Goal: Information Seeking & Learning: Find specific fact

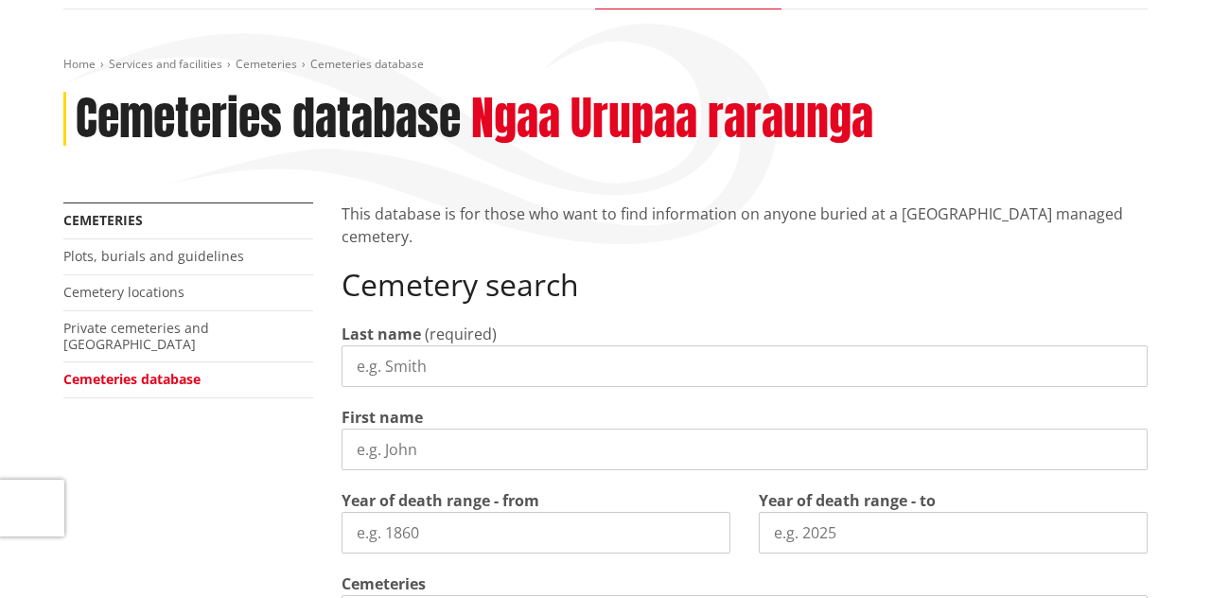
scroll to position [214, 0]
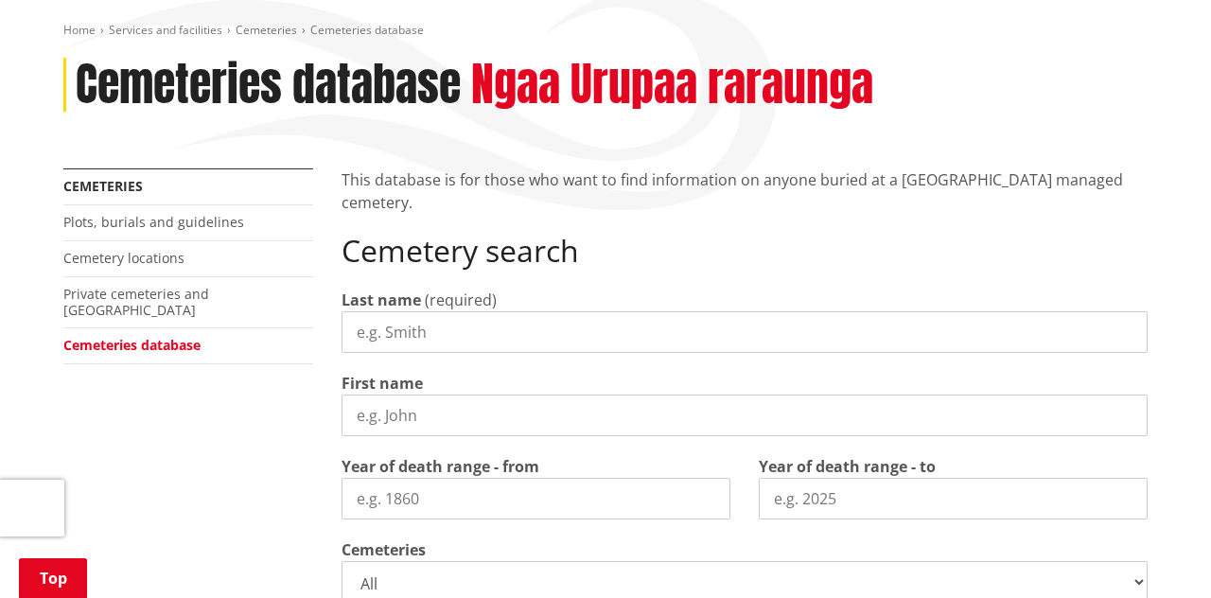
click at [392, 337] on input "Last name" at bounding box center [744, 332] width 806 height 42
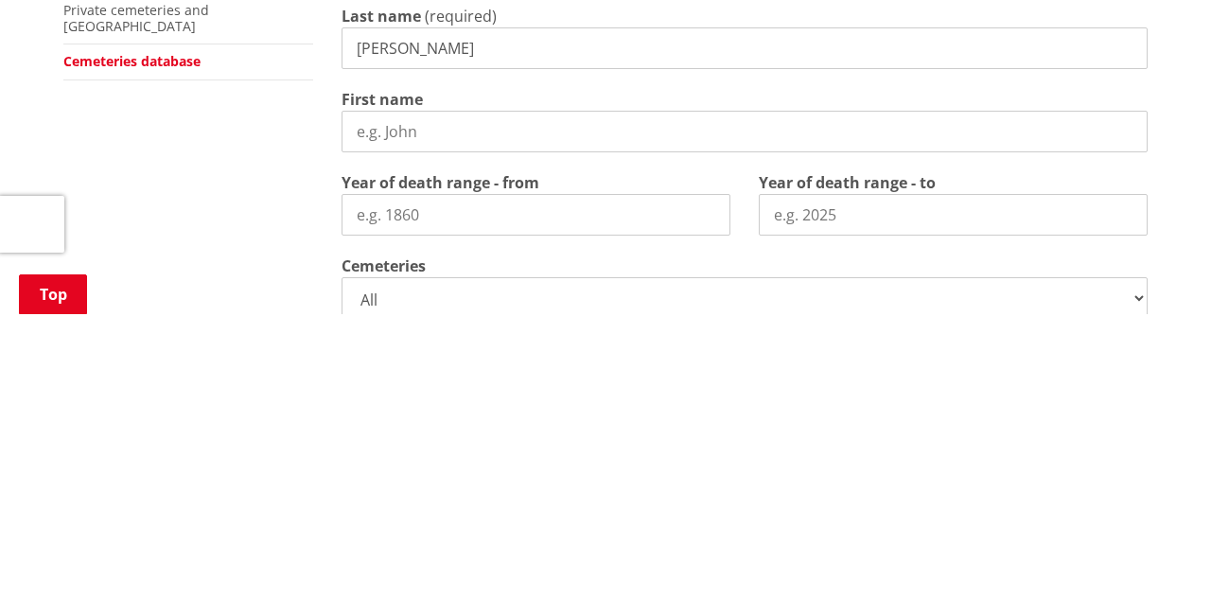
scroll to position [213, 0]
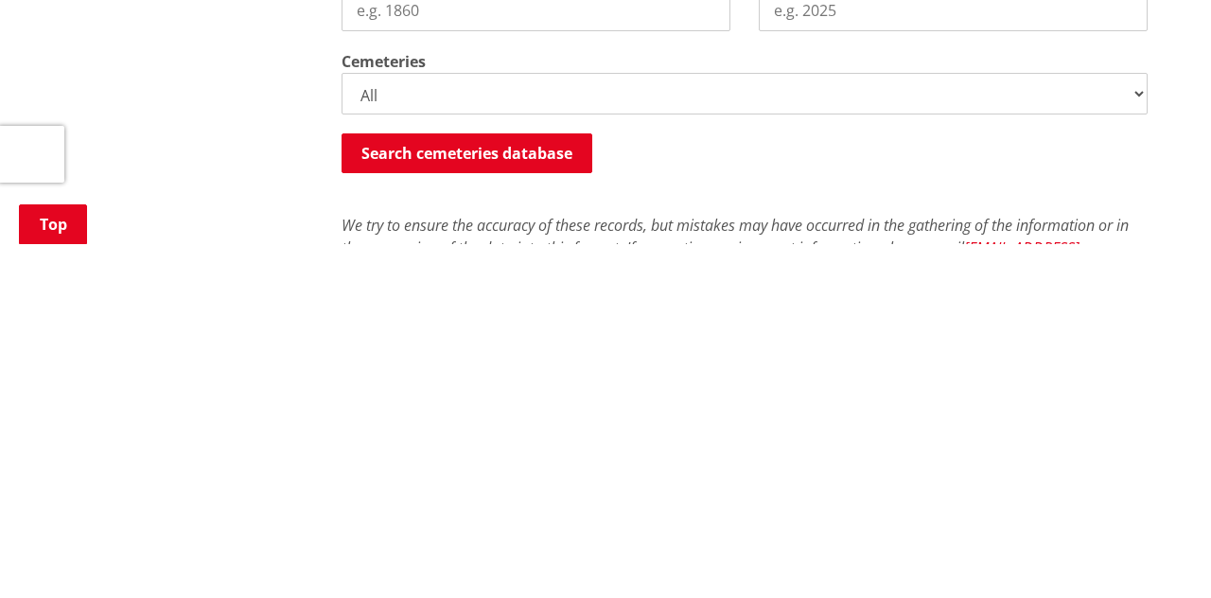
type input "[PERSON_NAME]"
click at [531, 498] on button "Search cemeteries database" at bounding box center [466, 507] width 251 height 40
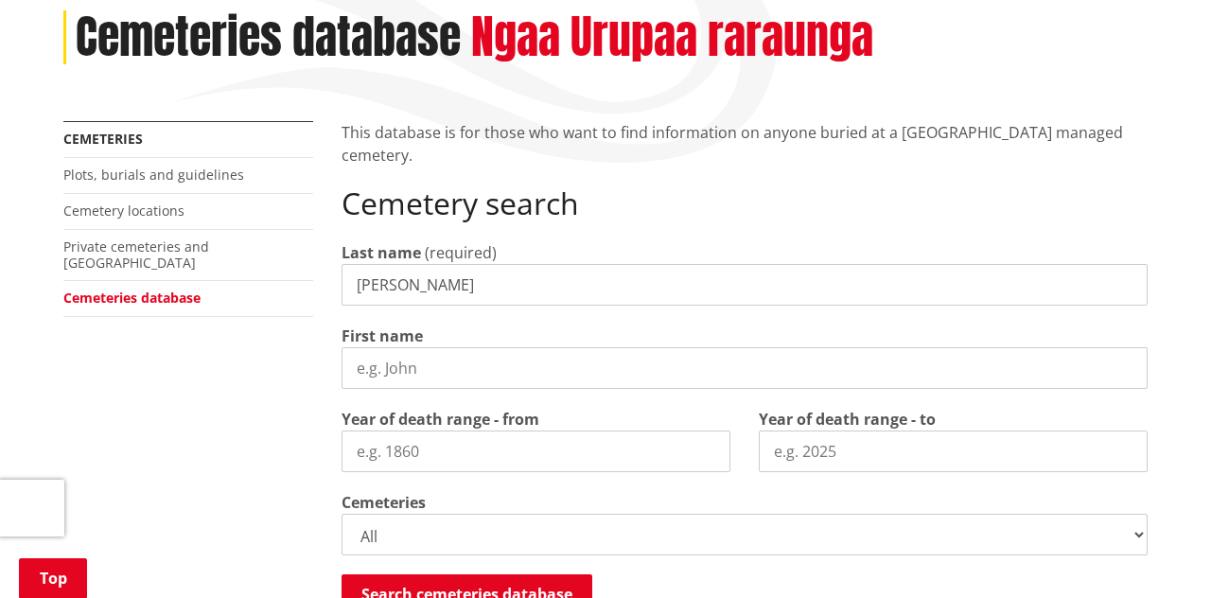
scroll to position [254, 0]
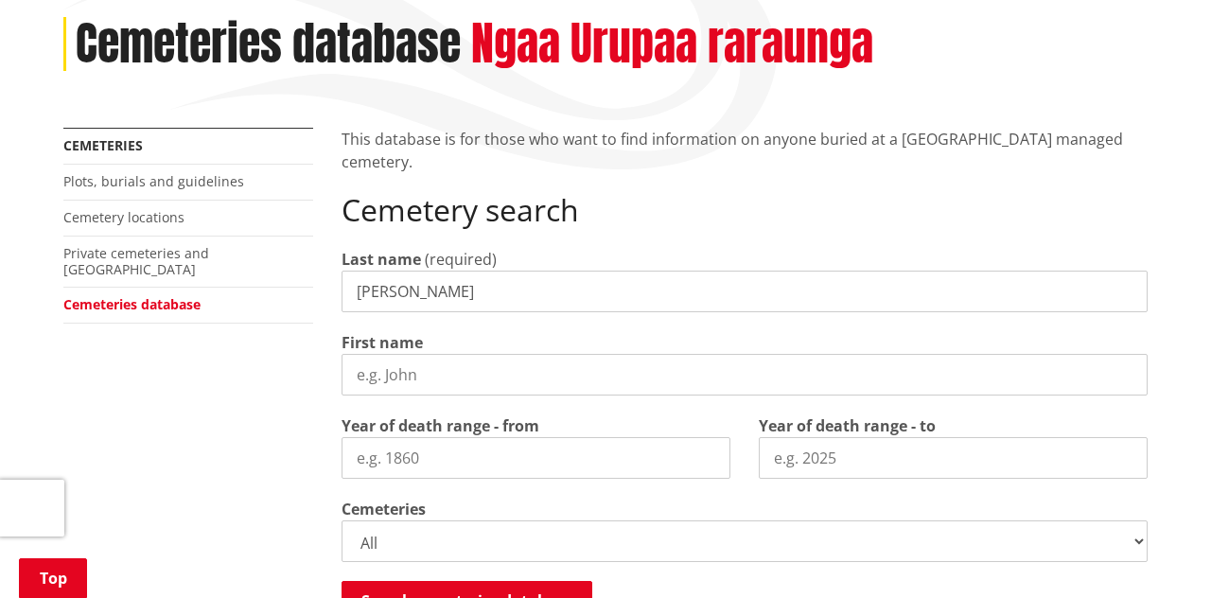
click at [382, 373] on input "First name" at bounding box center [744, 375] width 806 height 42
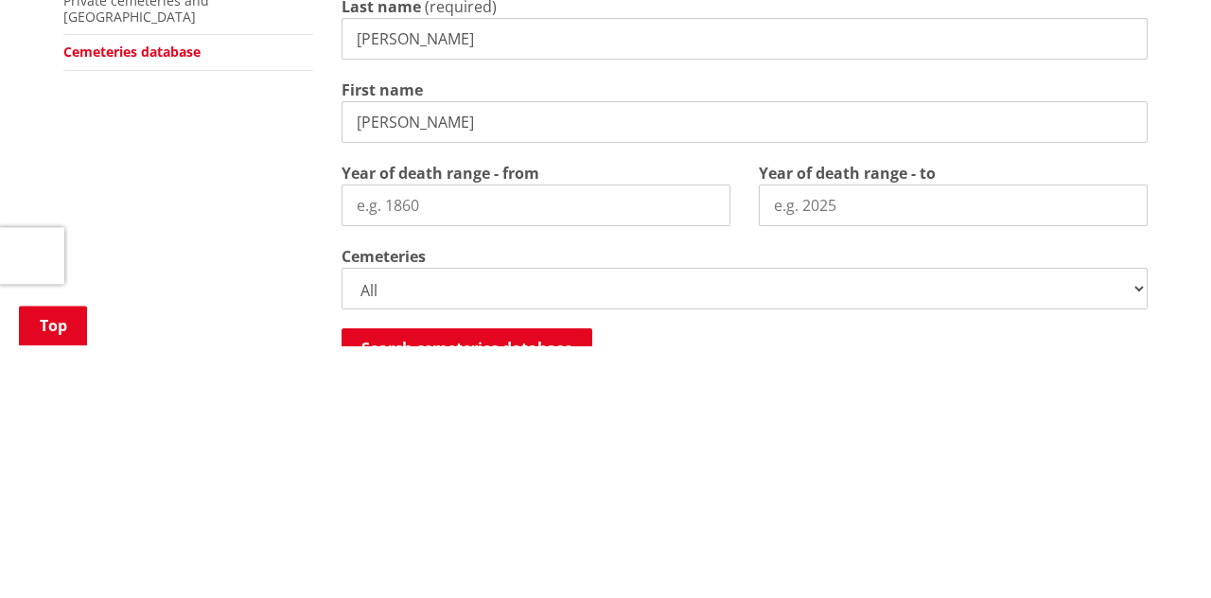
type input "[PERSON_NAME]"
click at [213, 420] on div "More from this section Cemeteries Plots, burials and guidelines Cemetery locati…" at bounding box center [605, 562] width 1112 height 869
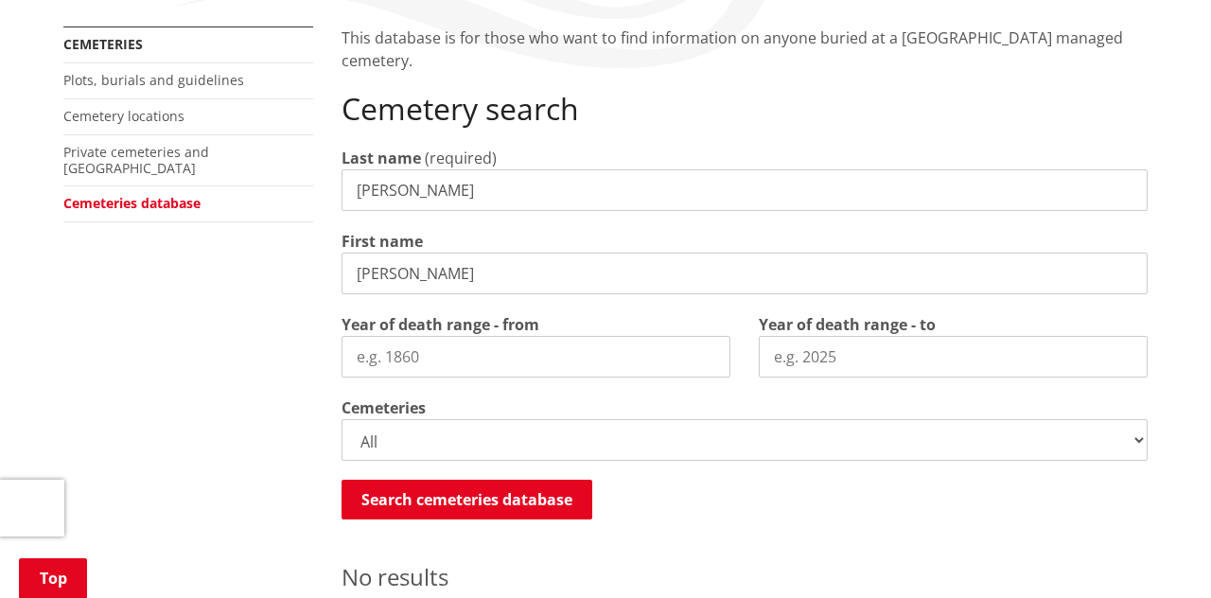
click at [501, 500] on button "Search cemeteries database" at bounding box center [466, 499] width 251 height 40
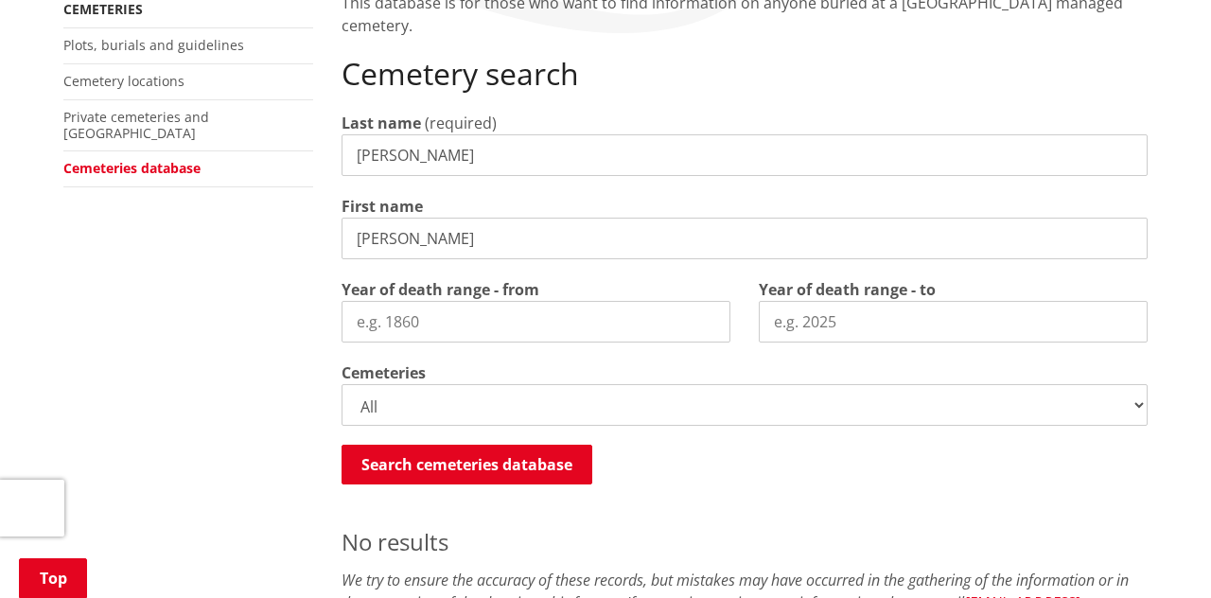
scroll to position [390, 0]
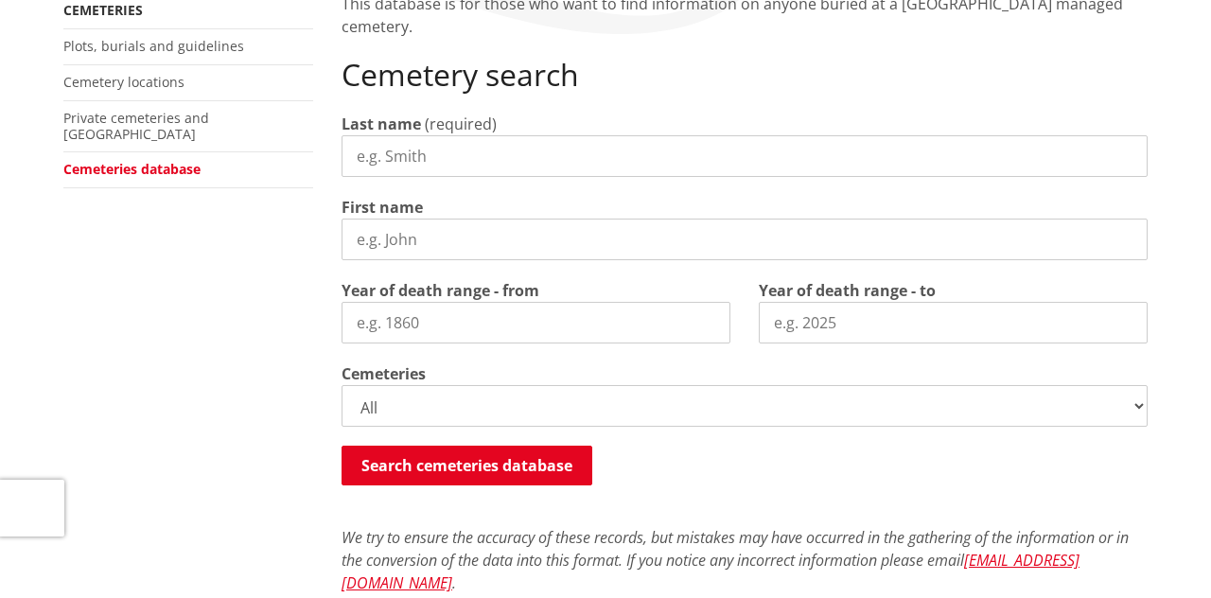
scroll to position [390, 0]
click at [377, 159] on input "Last name" at bounding box center [744, 156] width 806 height 42
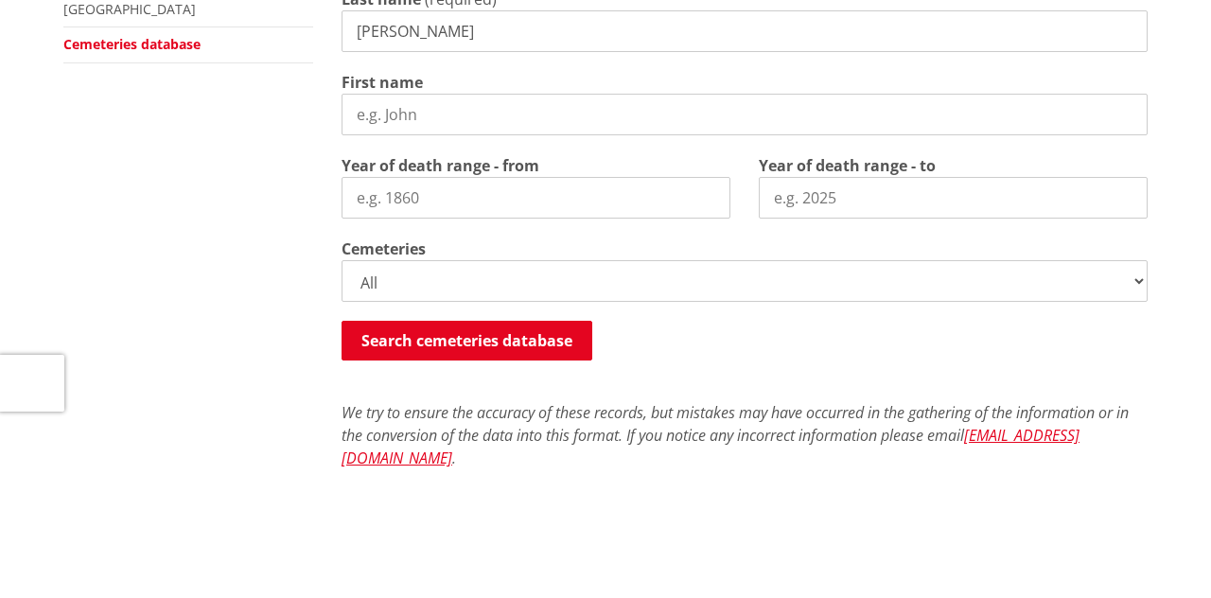
scroll to position [389, 0]
type input "[PERSON_NAME]"
click at [378, 242] on input "First name" at bounding box center [744, 239] width 806 height 42
type input "Francis William"
click at [1168, 267] on div "Home Services and facilities Cemeteries Cemeteries database Cemeteries database…" at bounding box center [605, 347] width 1211 height 1095
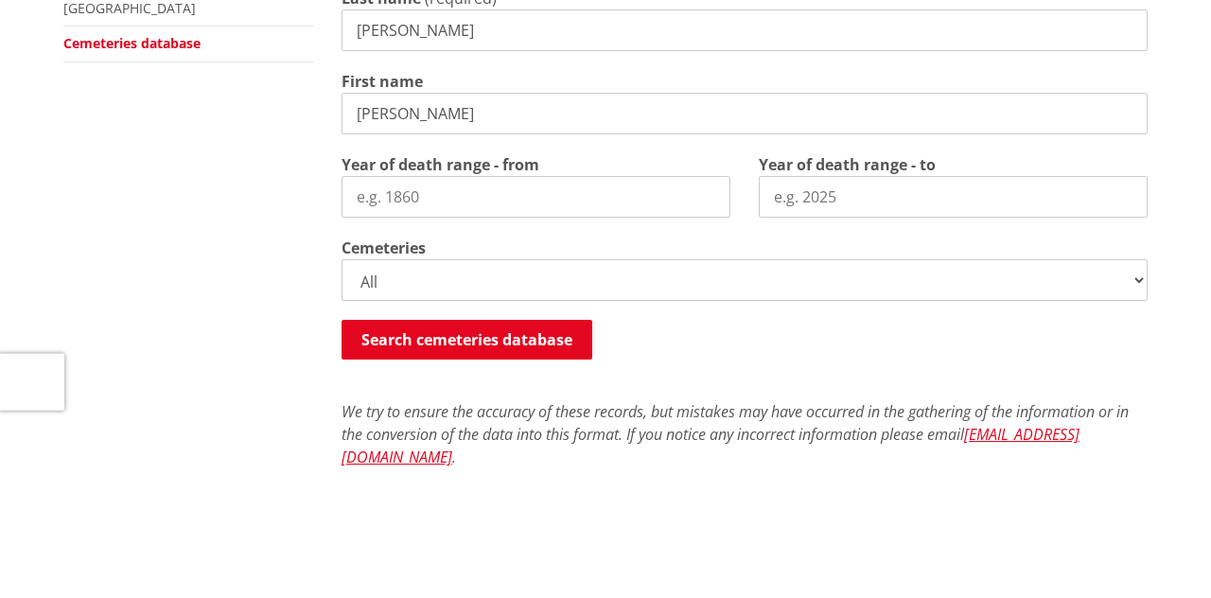
scroll to position [390, 0]
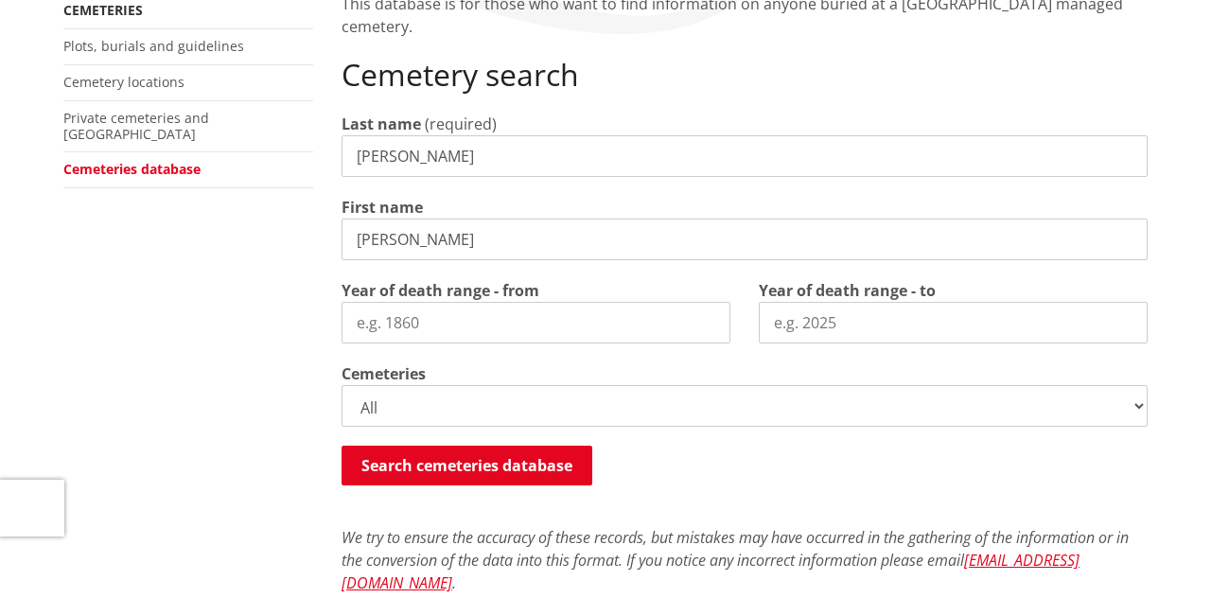
click at [521, 471] on button "Search cemeteries database" at bounding box center [466, 465] width 251 height 40
